Goal: Task Accomplishment & Management: Complete application form

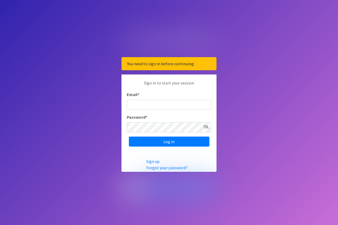
click at [150, 108] on input "Email *" at bounding box center [169, 105] width 84 height 10
click at [154, 163] on link "Sign up" at bounding box center [152, 161] width 13 height 5
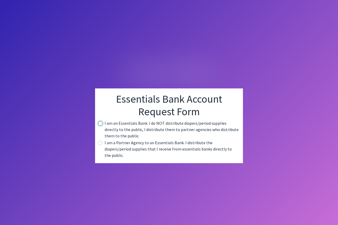
click at [101, 126] on input "radio" at bounding box center [100, 124] width 4 height 4
radio input "true"
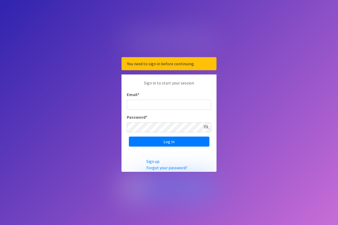
click at [162, 105] on input "Email *" at bounding box center [169, 105] width 84 height 10
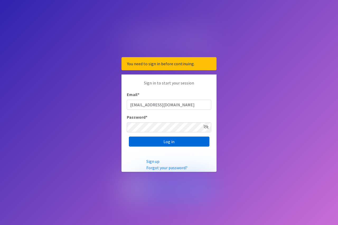
type input "kschwan@horrycountyschools.net"
click at [166, 137] on input "Log in" at bounding box center [169, 142] width 80 height 10
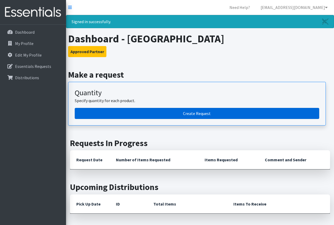
click at [201, 113] on link "Create Request" at bounding box center [197, 113] width 244 height 11
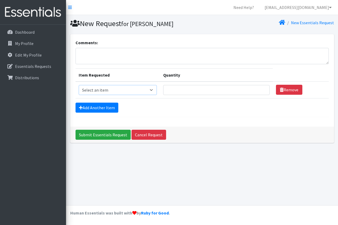
click at [154, 90] on select "Select an item Adult Period Pack Student Period Pack" at bounding box center [118, 90] width 78 height 10
select select "7757"
click at [79, 85] on select "Select an item Adult Period Pack Student Period Pack" at bounding box center [118, 90] width 78 height 10
type input "1"
click at [261, 89] on input "1" at bounding box center [216, 90] width 107 height 10
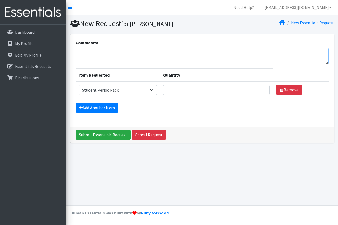
click at [81, 55] on textarea "Comments:" at bounding box center [201, 56] width 253 height 16
type textarea "Hello, Looking to fill our supply closet for our incoming school year children."
click at [176, 85] on input "Quantity" at bounding box center [216, 90] width 107 height 10
type input "2"
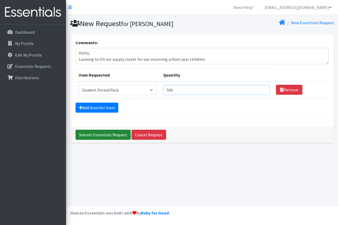
type input "500"
click at [102, 137] on input "Submit Essentials Request" at bounding box center [102, 135] width 55 height 10
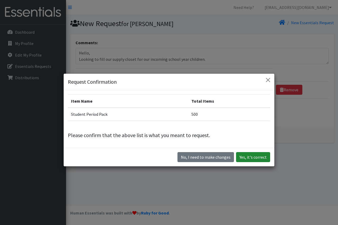
click at [244, 156] on button "Yes, it's correct" at bounding box center [253, 157] width 34 height 10
